Goal: Task Accomplishment & Management: Manage account settings

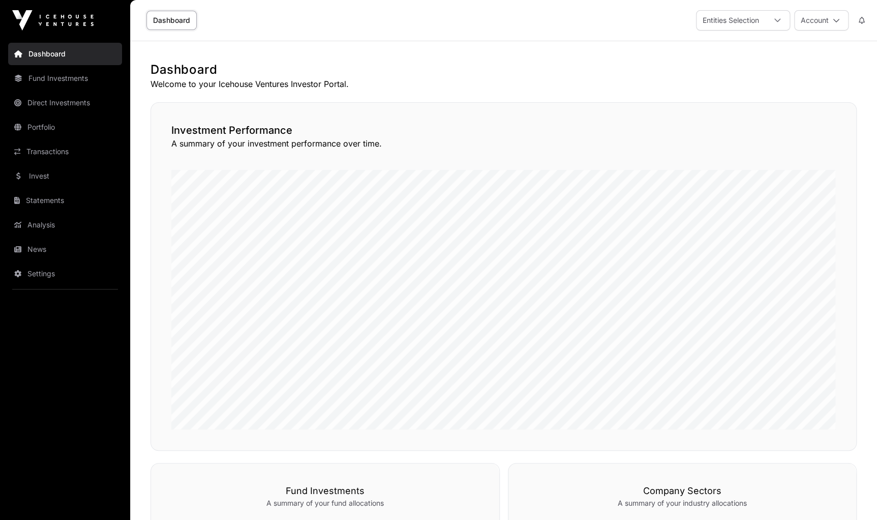
click at [69, 154] on link "Transactions" at bounding box center [65, 151] width 114 height 22
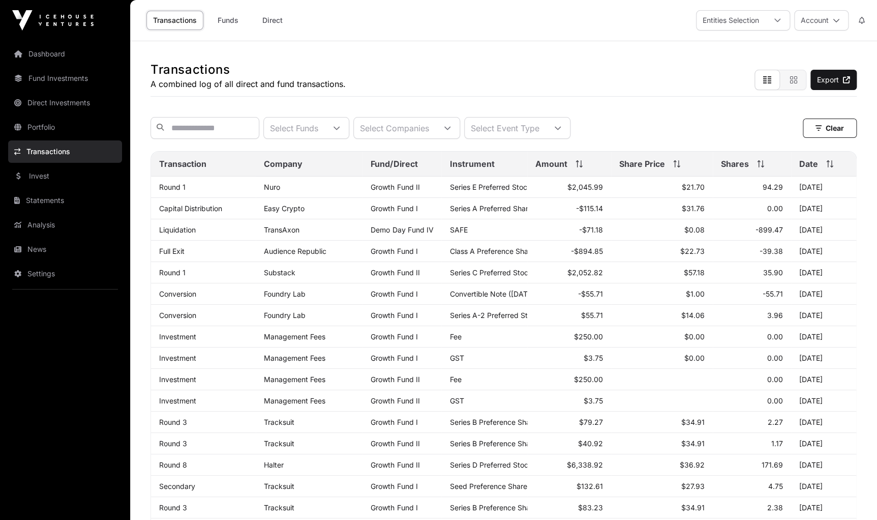
click at [56, 246] on link "News" at bounding box center [65, 249] width 114 height 22
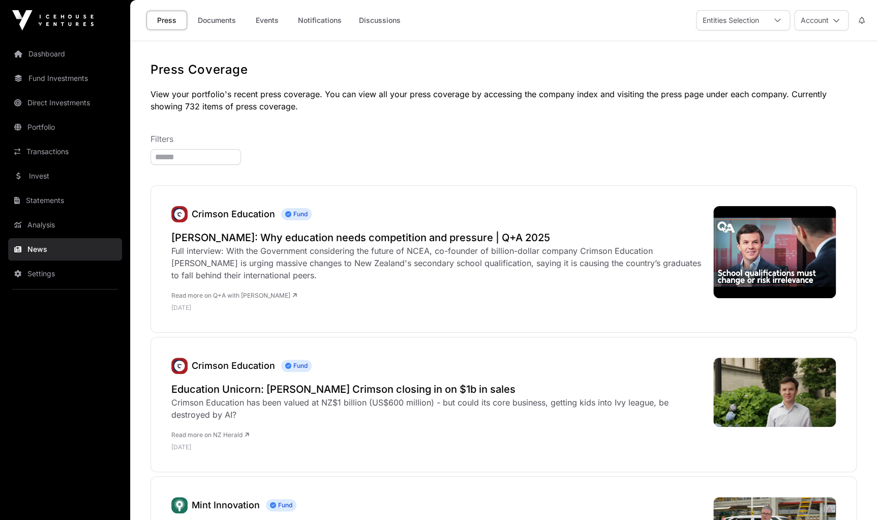
click at [219, 22] on link "Documents" at bounding box center [216, 20] width 51 height 19
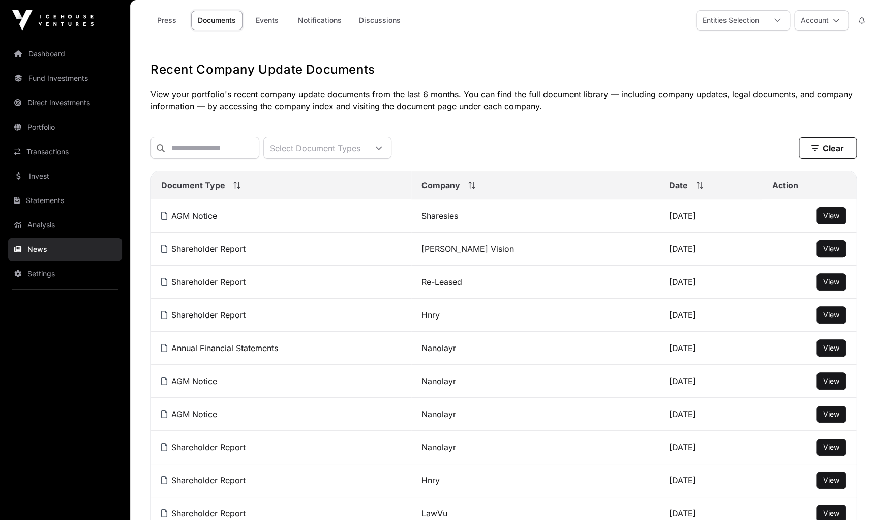
click at [828, 24] on button "Account" at bounding box center [821, 20] width 54 height 20
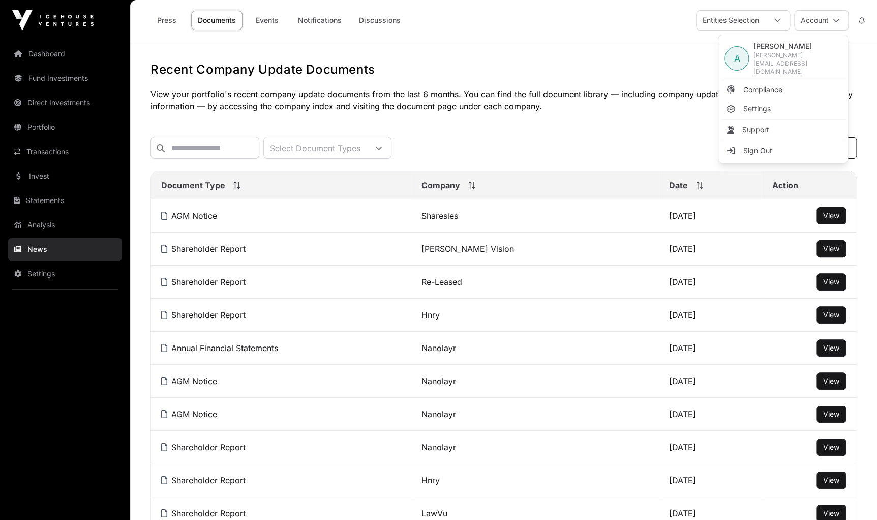
click at [753, 145] on span "Sign Out" at bounding box center [757, 150] width 29 height 10
